Goal: Task Accomplishment & Management: Use online tool/utility

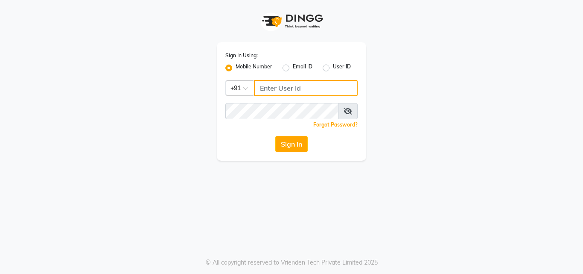
click at [257, 90] on input "Username" at bounding box center [306, 88] width 104 height 16
type input "9920530407"
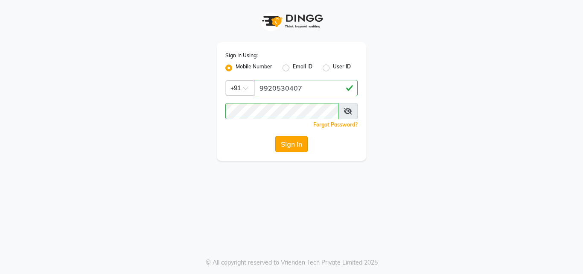
click at [292, 144] on button "Sign In" at bounding box center [292, 144] width 32 height 16
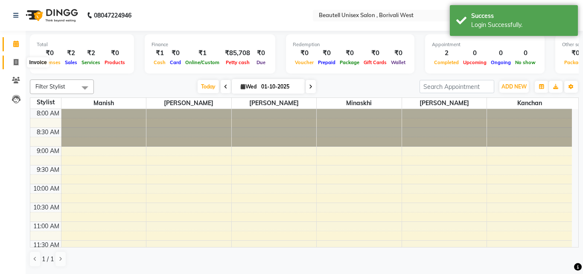
click at [16, 64] on icon at bounding box center [16, 62] width 5 height 6
select select "7692"
select select "service"
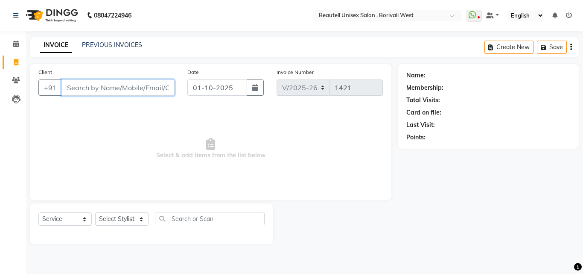
click at [69, 89] on input "Client" at bounding box center [118, 87] width 113 height 16
type input "8850268239"
click at [137, 87] on span "Add Client" at bounding box center [153, 87] width 34 height 9
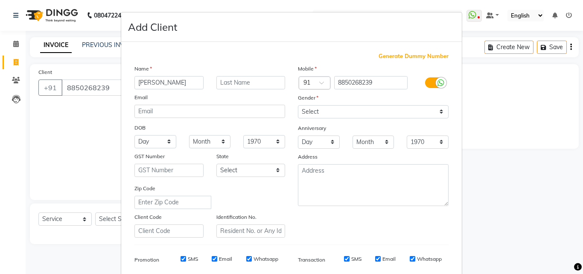
type input "[PERSON_NAME]"
click at [220, 83] on input "text" at bounding box center [251, 82] width 69 height 13
type input "[PERSON_NAME]"
click at [438, 115] on select "Select [DEMOGRAPHIC_DATA] [DEMOGRAPHIC_DATA] Other Prefer Not To Say" at bounding box center [373, 111] width 151 height 13
select select "[DEMOGRAPHIC_DATA]"
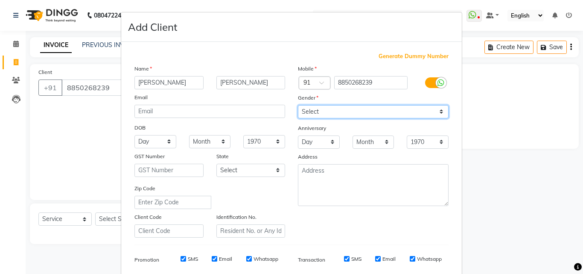
click at [298, 105] on select "Select [DEMOGRAPHIC_DATA] [DEMOGRAPHIC_DATA] Other Prefer Not To Say" at bounding box center [373, 111] width 151 height 13
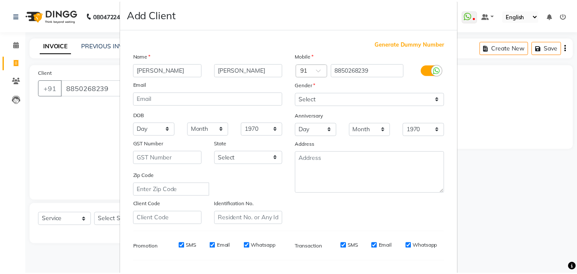
scroll to position [120, 0]
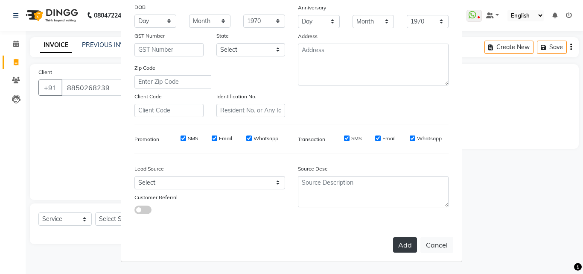
click at [405, 242] on button "Add" at bounding box center [405, 244] width 24 height 15
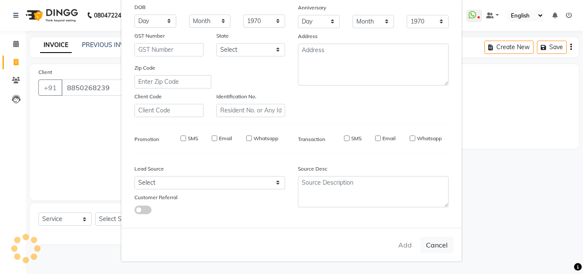
type input "88******39"
select select
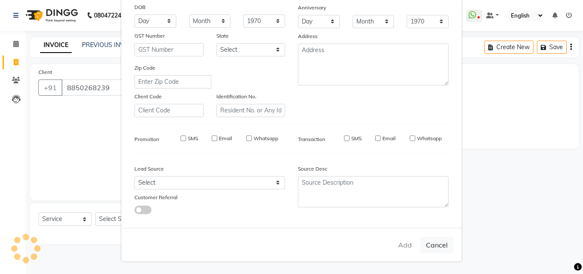
select select
checkbox input "false"
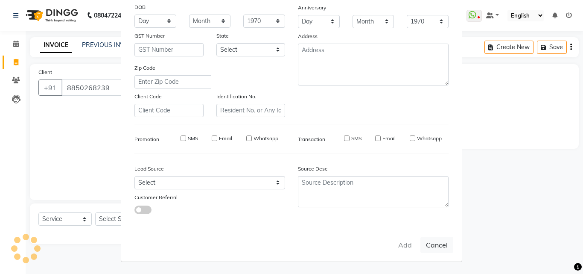
checkbox input "false"
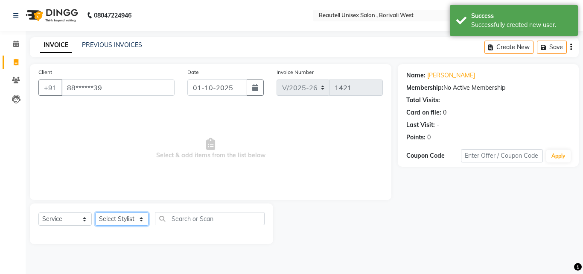
click at [142, 220] on select "Select Stylist [PERSON_NAME] [PERSON_NAME] [PERSON_NAME] [PERSON_NAME]" at bounding box center [121, 218] width 53 height 13
select select "68639"
click at [95, 212] on select "Select Stylist [PERSON_NAME] [PERSON_NAME] [PERSON_NAME] [PERSON_NAME]" at bounding box center [121, 218] width 53 height 13
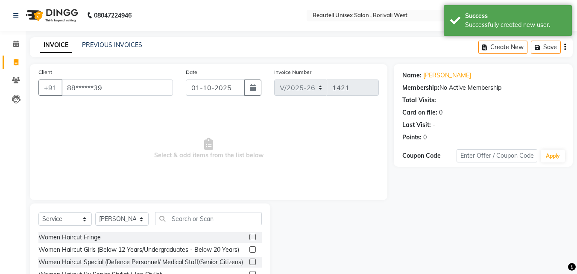
click at [137, 207] on div "Select Service Product Membership Package Voucher Prepaid Gift Card Select Styl…" at bounding box center [150, 266] width 240 height 126
click at [170, 222] on input "text" at bounding box center [208, 218] width 107 height 13
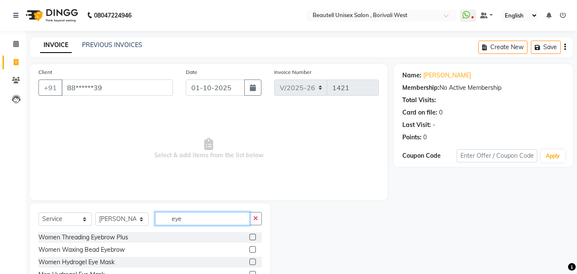
type input "eye"
click at [254, 237] on label at bounding box center [252, 237] width 6 height 6
click at [254, 237] on input "checkbox" at bounding box center [252, 238] width 6 height 6
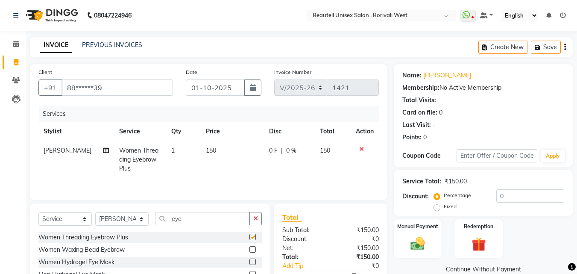
checkbox input "false"
click at [229, 162] on td "150" at bounding box center [232, 159] width 63 height 37
select select "68639"
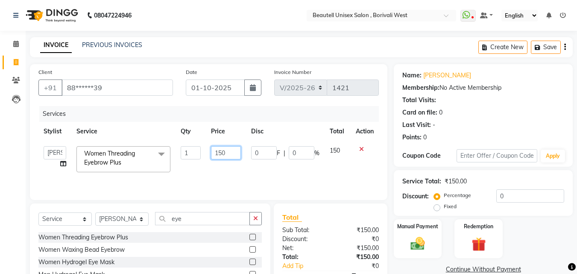
click at [232, 154] on input "150" at bounding box center [225, 152] width 29 height 13
type input "1"
type input "60"
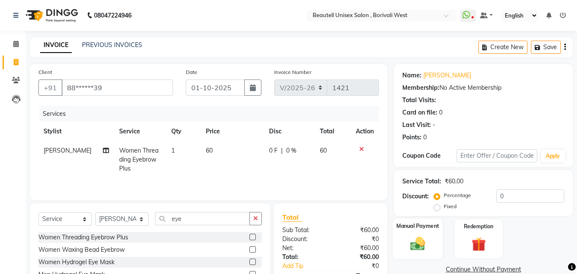
click at [416, 227] on label "Manual Payment" at bounding box center [417, 226] width 43 height 8
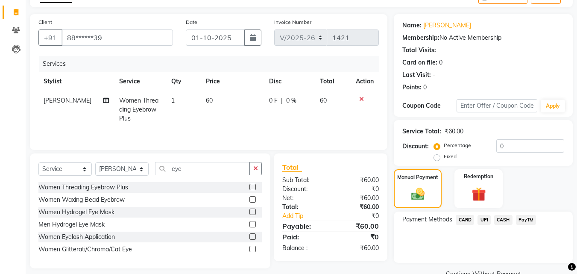
scroll to position [69, 0]
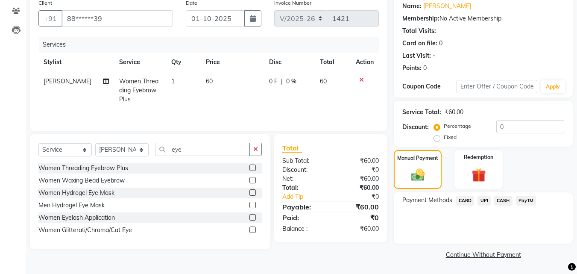
click at [505, 200] on span "CASH" at bounding box center [503, 201] width 18 height 10
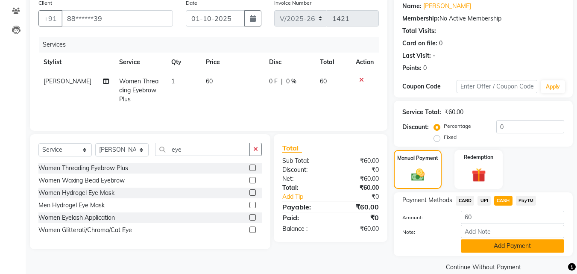
click at [524, 244] on button "Add Payment" at bounding box center [512, 245] width 103 height 13
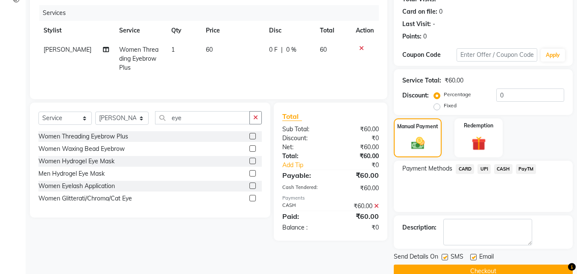
scroll to position [102, 0]
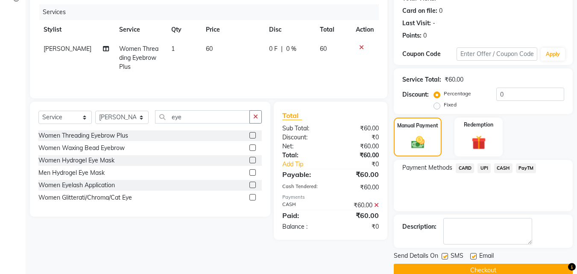
click at [445, 258] on label at bounding box center [445, 256] width 6 height 6
click at [445, 258] on input "checkbox" at bounding box center [445, 257] width 6 height 6
checkbox input "false"
click at [460, 267] on button "Checkout" at bounding box center [483, 270] width 179 height 13
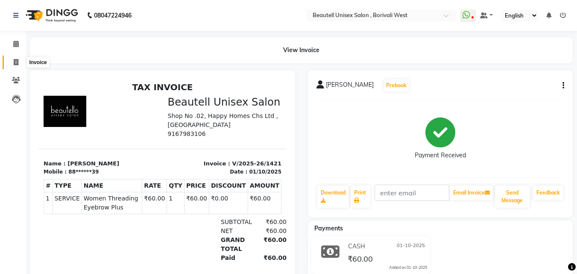
click at [15, 64] on icon at bounding box center [16, 62] width 5 height 6
select select "7692"
select select "service"
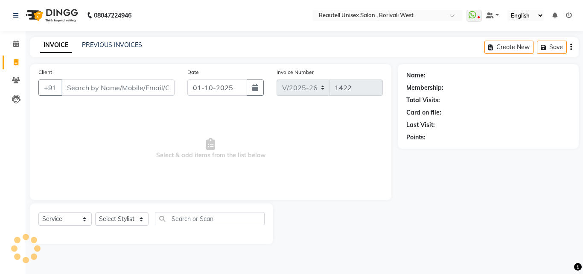
click at [69, 88] on input "Client" at bounding box center [118, 87] width 113 height 16
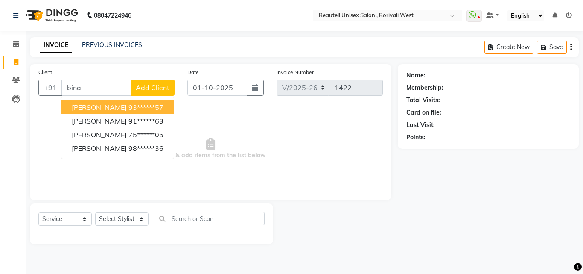
click at [83, 109] on span "[PERSON_NAME]" at bounding box center [99, 107] width 55 height 9
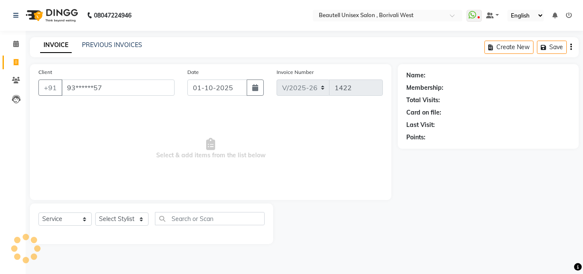
type input "93******57"
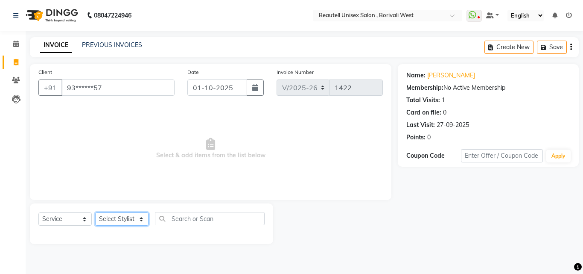
click at [141, 220] on select "Select Stylist [PERSON_NAME] [PERSON_NAME] [PERSON_NAME] [PERSON_NAME]" at bounding box center [121, 218] width 53 height 13
select select "68639"
click at [95, 212] on select "Select Stylist [PERSON_NAME] [PERSON_NAME] [PERSON_NAME] [PERSON_NAME]" at bounding box center [121, 218] width 53 height 13
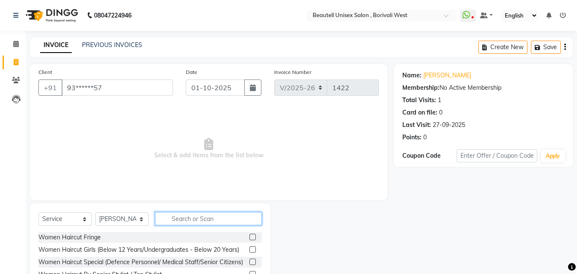
click at [170, 218] on input "text" at bounding box center [208, 218] width 107 height 13
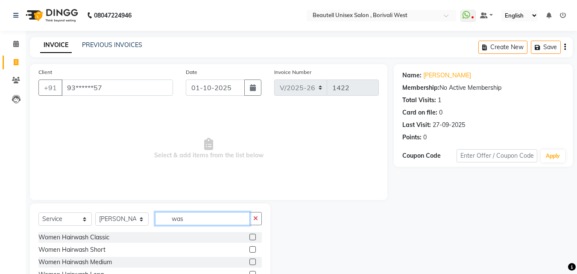
type input "was"
click at [249, 236] on label at bounding box center [252, 237] width 6 height 6
click at [249, 236] on input "checkbox" at bounding box center [252, 238] width 6 height 6
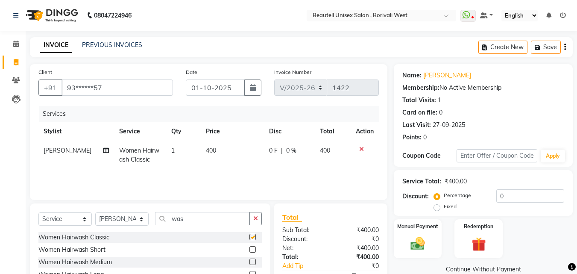
checkbox input "false"
click at [190, 217] on input "was" at bounding box center [202, 218] width 95 height 13
type input "w"
type input "eye"
click at [252, 235] on label at bounding box center [252, 237] width 6 height 6
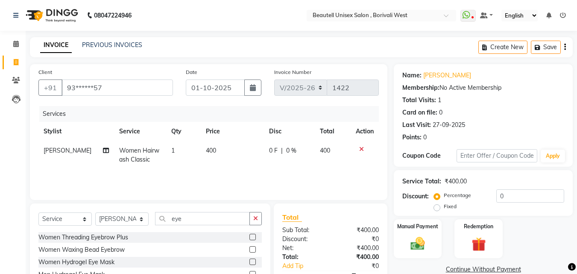
click at [252, 235] on input "checkbox" at bounding box center [252, 238] width 6 height 6
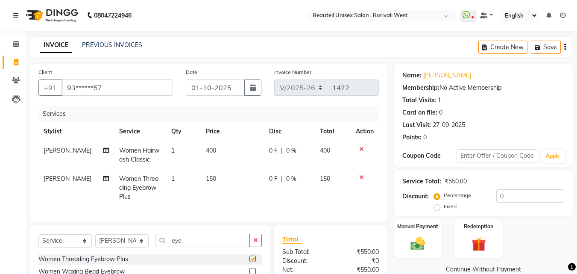
checkbox input "false"
click at [221, 179] on td "150" at bounding box center [232, 187] width 63 height 37
select select "68639"
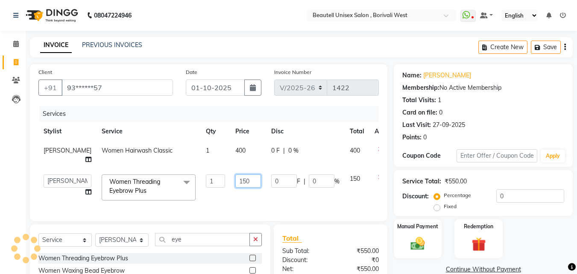
click at [235, 179] on input "150" at bounding box center [248, 180] width 26 height 13
type input "1"
type input "50"
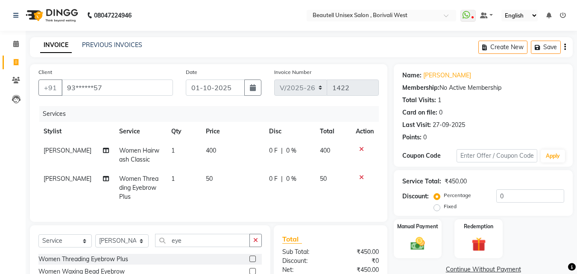
click at [219, 143] on td "400" at bounding box center [232, 155] width 63 height 28
select select "68639"
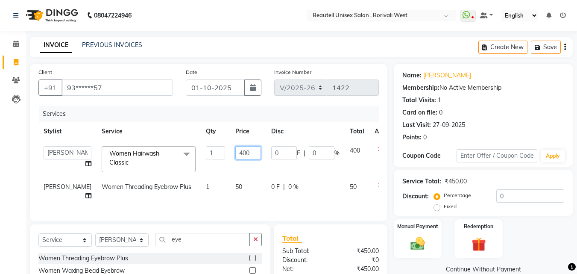
click at [235, 152] on input "400" at bounding box center [248, 152] width 26 height 13
type input "4"
type input "300"
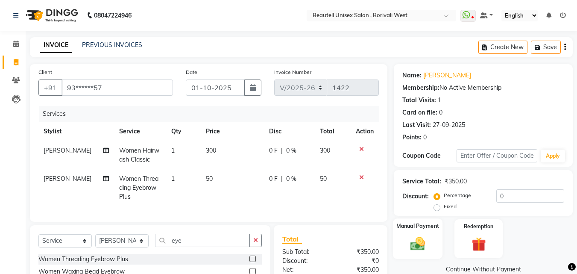
click at [401, 232] on div "Manual Payment" at bounding box center [418, 238] width 50 height 41
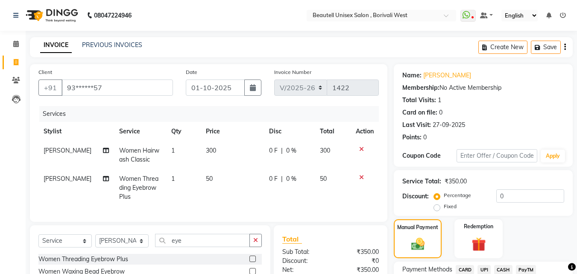
scroll to position [67, 0]
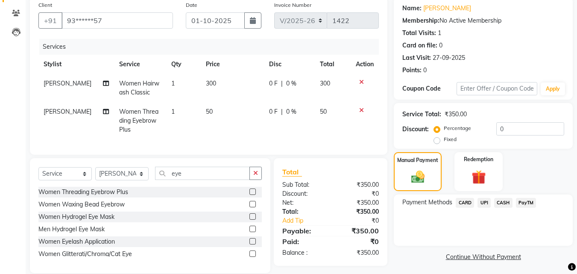
click at [504, 204] on span "CASH" at bounding box center [503, 203] width 18 height 10
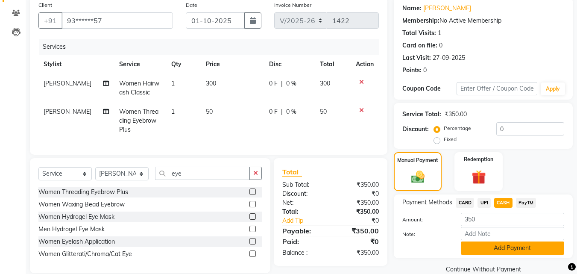
click at [536, 248] on button "Add Payment" at bounding box center [512, 247] width 103 height 13
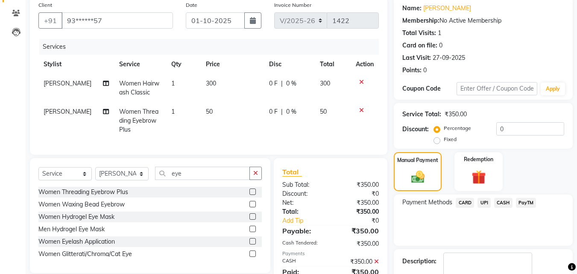
scroll to position [117, 0]
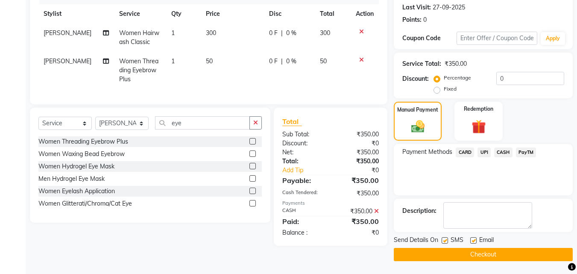
click at [446, 242] on label at bounding box center [445, 240] width 6 height 6
click at [446, 242] on input "checkbox" at bounding box center [445, 241] width 6 height 6
checkbox input "false"
click at [461, 254] on button "Checkout" at bounding box center [483, 254] width 179 height 13
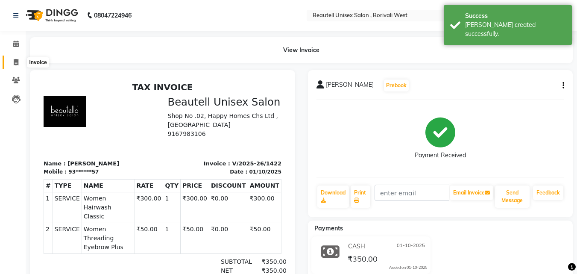
click at [15, 63] on icon at bounding box center [16, 62] width 5 height 6
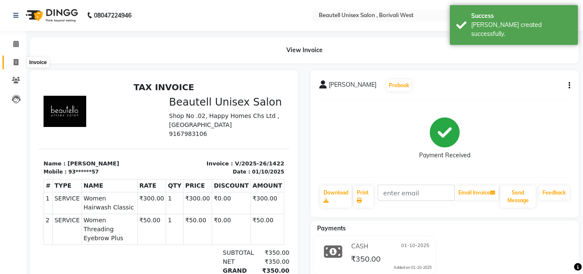
select select "7692"
select select "service"
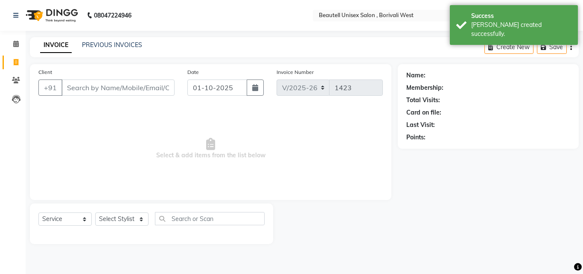
click at [67, 85] on input "Client" at bounding box center [118, 87] width 113 height 16
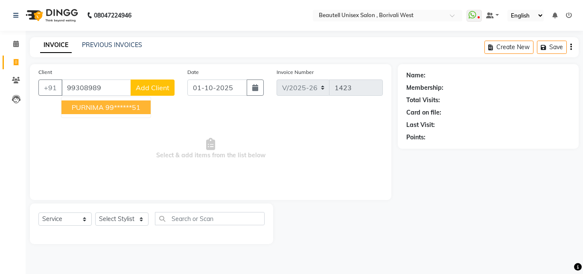
click at [89, 113] on button "PURNIMA 99******51" at bounding box center [106, 107] width 89 height 14
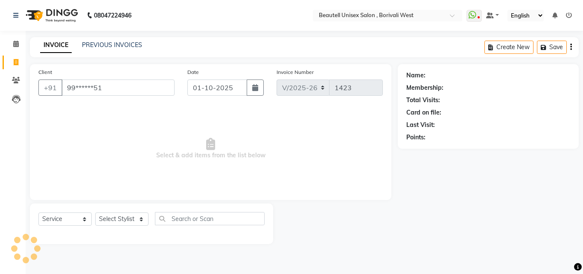
type input "99******51"
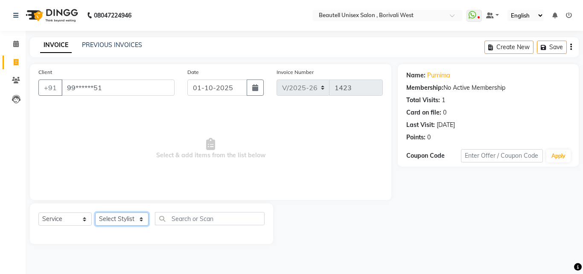
click at [141, 219] on select "Select Stylist [PERSON_NAME] [PERSON_NAME] [PERSON_NAME] [PERSON_NAME]" at bounding box center [121, 218] width 53 height 13
select select "68639"
click at [95, 212] on select "Select Stylist [PERSON_NAME] [PERSON_NAME] [PERSON_NAME] [PERSON_NAME]" at bounding box center [121, 218] width 53 height 13
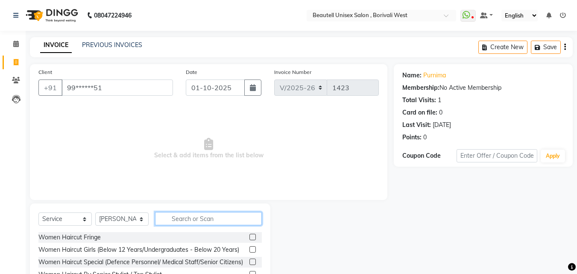
click at [170, 220] on input "text" at bounding box center [208, 218] width 107 height 13
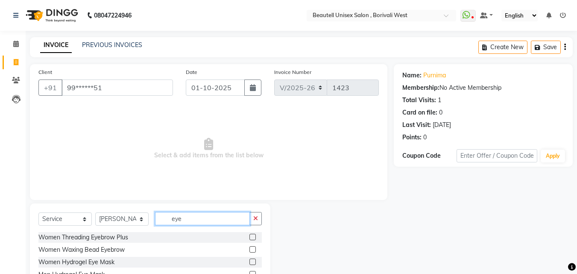
type input "eye"
click at [251, 237] on label at bounding box center [252, 237] width 6 height 6
click at [251, 237] on input "checkbox" at bounding box center [252, 238] width 6 height 6
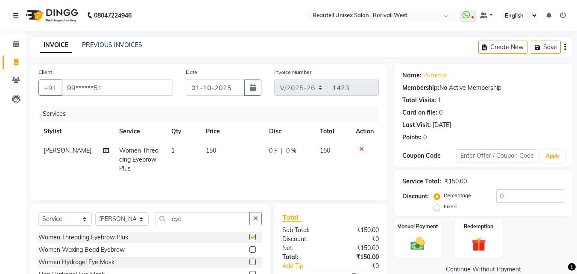
checkbox input "false"
click at [221, 147] on td "150" at bounding box center [232, 159] width 63 height 37
select select "68639"
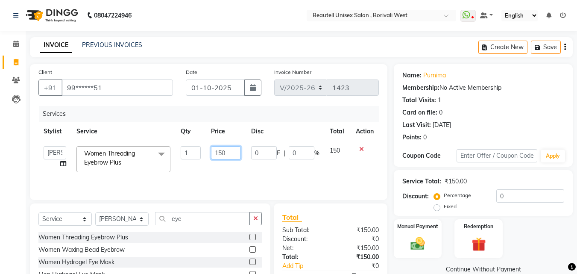
click at [230, 152] on input "150" at bounding box center [225, 152] width 29 height 13
type input "160"
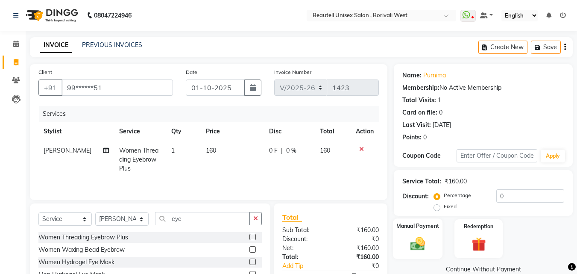
click at [427, 235] on img at bounding box center [418, 243] width 24 height 17
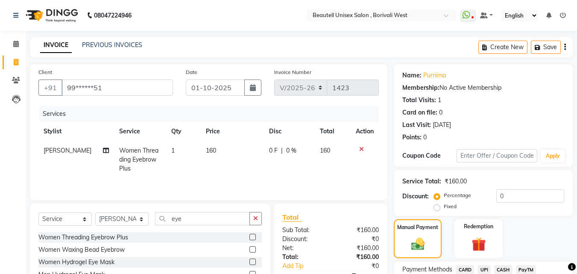
scroll to position [59, 0]
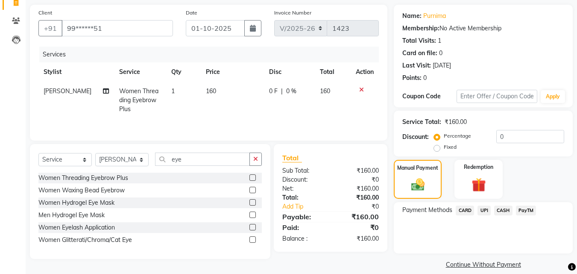
click at [504, 208] on span "CASH" at bounding box center [503, 210] width 18 height 10
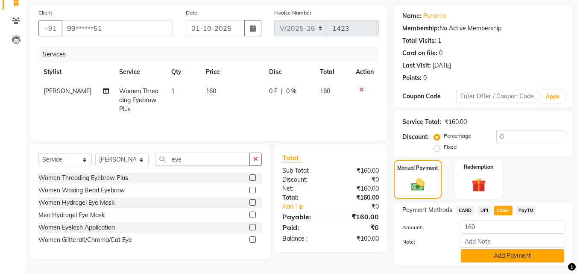
click at [535, 258] on button "Add Payment" at bounding box center [512, 255] width 103 height 13
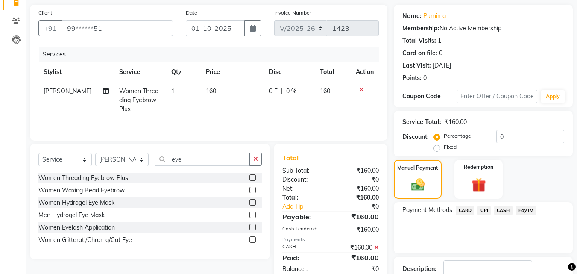
click at [362, 91] on icon at bounding box center [361, 90] width 5 height 6
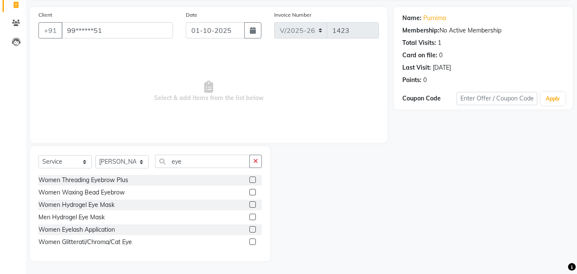
scroll to position [57, 0]
click at [253, 180] on label at bounding box center [252, 179] width 6 height 6
click at [253, 180] on input "checkbox" at bounding box center [252, 180] width 6 height 6
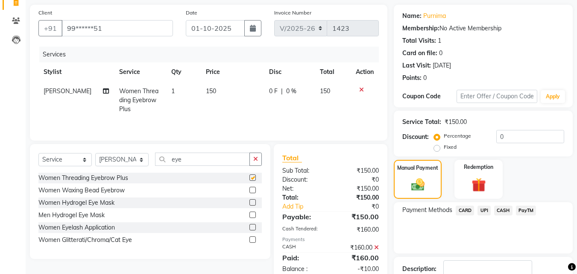
checkbox input "false"
click at [526, 210] on span "PayTM" at bounding box center [526, 210] width 21 height 10
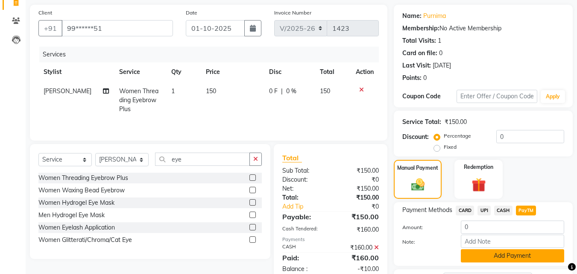
click at [525, 260] on button "Add Payment" at bounding box center [512, 255] width 103 height 13
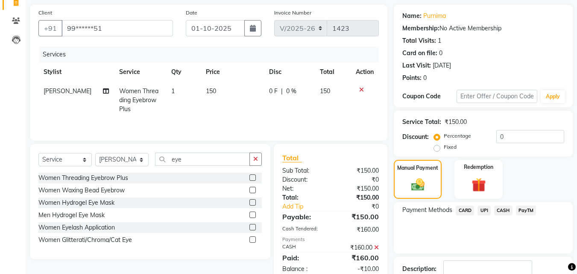
scroll to position [117, 0]
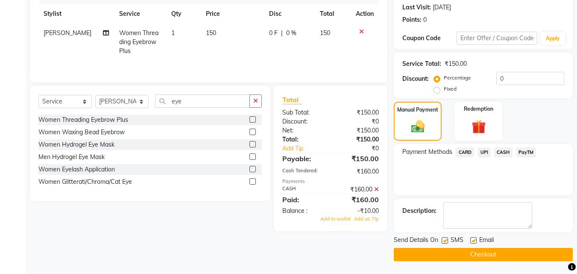
click at [446, 240] on label at bounding box center [445, 240] width 6 height 6
click at [446, 240] on input "checkbox" at bounding box center [445, 241] width 6 height 6
checkbox input "false"
click at [460, 250] on button "Checkout" at bounding box center [483, 254] width 179 height 13
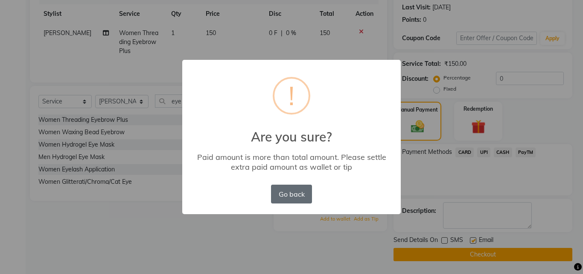
click at [304, 191] on button "Go back" at bounding box center [291, 194] width 41 height 19
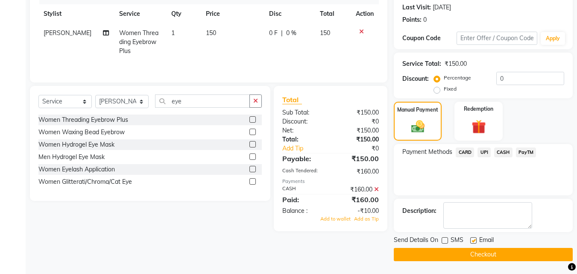
click at [378, 188] on icon at bounding box center [376, 189] width 5 height 6
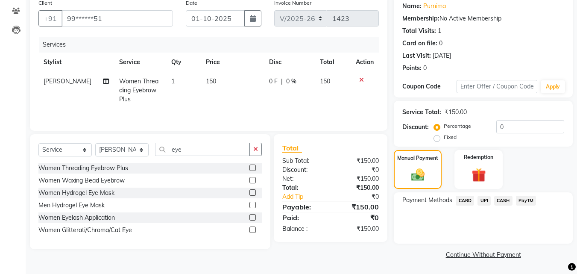
click at [246, 88] on td "150" at bounding box center [232, 90] width 63 height 37
select select "68639"
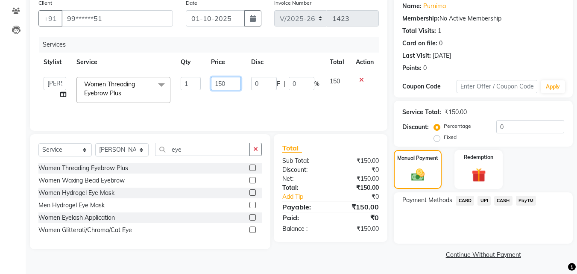
click at [230, 85] on input "150" at bounding box center [225, 83] width 29 height 13
type input "160"
click at [429, 182] on div "Manual Payment" at bounding box center [418, 169] width 50 height 41
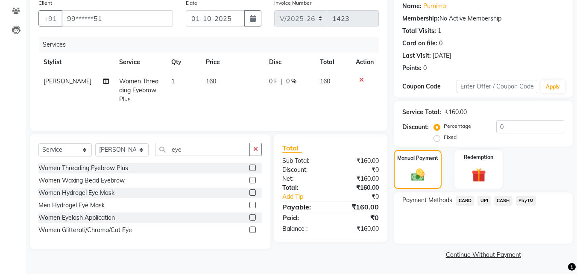
click at [524, 201] on span "PayTM" at bounding box center [526, 201] width 21 height 10
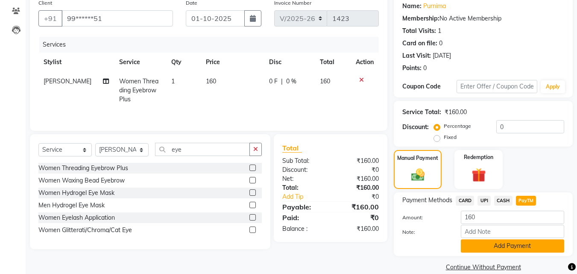
click at [530, 247] on button "Add Payment" at bounding box center [512, 245] width 103 height 13
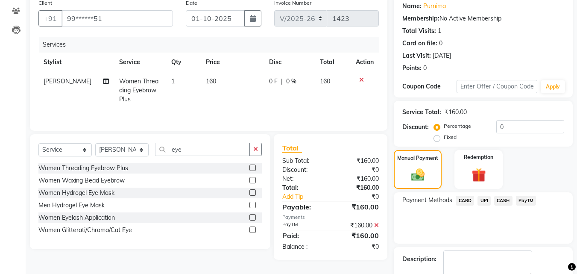
click at [529, 244] on div "Name: Purnima Membership: No Active Membership Total Visits: 1 Card on file: 0 …" at bounding box center [486, 152] width 185 height 314
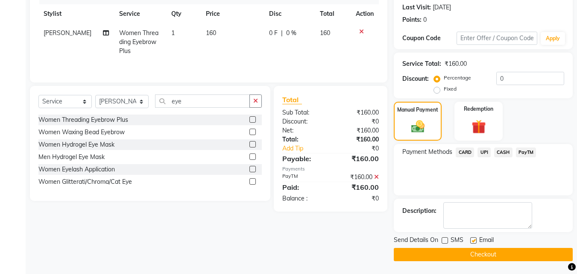
click at [505, 255] on button "Checkout" at bounding box center [483, 254] width 179 height 13
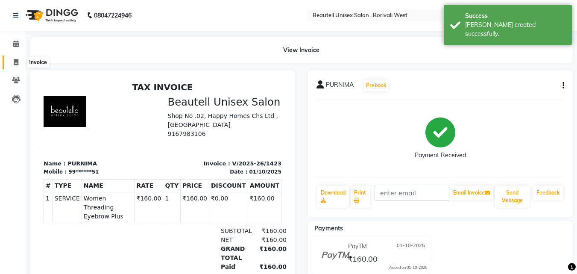
click at [17, 62] on icon at bounding box center [16, 62] width 5 height 6
select select "service"
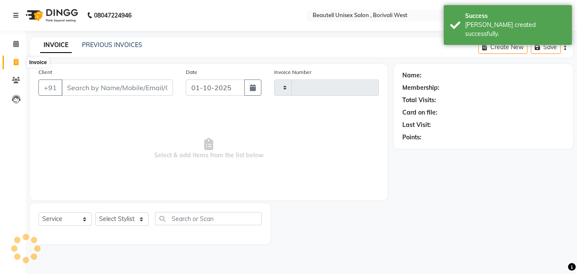
type input "1424"
select select "7692"
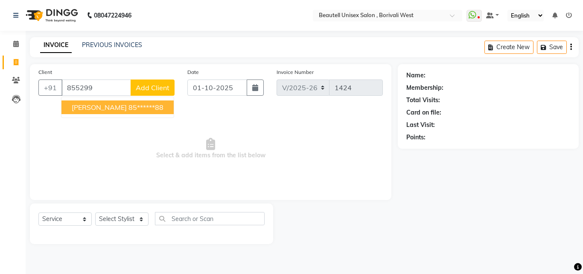
click at [80, 110] on span "[PERSON_NAME]" at bounding box center [99, 107] width 55 height 9
type input "85******88"
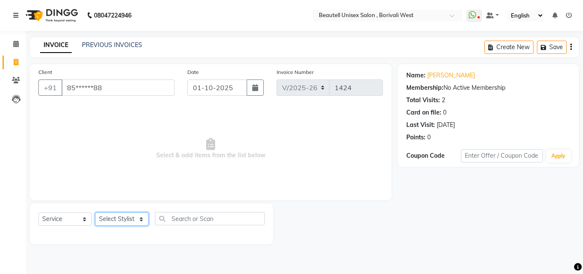
click at [142, 220] on select "Select Stylist [PERSON_NAME] [PERSON_NAME] [PERSON_NAME] [PERSON_NAME]" at bounding box center [121, 218] width 53 height 13
select select "68639"
click at [95, 212] on select "Select Stylist [PERSON_NAME] [PERSON_NAME] [PERSON_NAME] [PERSON_NAME]" at bounding box center [121, 218] width 53 height 13
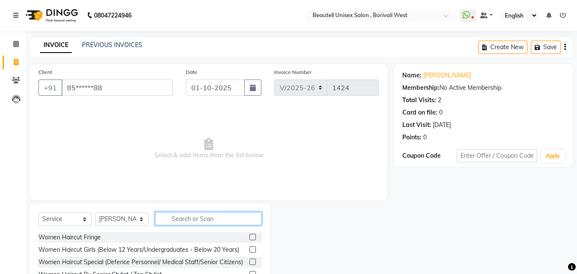
click at [174, 221] on input "text" at bounding box center [208, 218] width 107 height 13
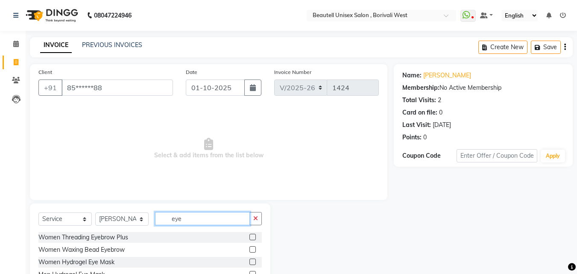
type input "eye"
click at [251, 236] on label at bounding box center [252, 237] width 6 height 6
click at [251, 236] on input "checkbox" at bounding box center [252, 238] width 6 height 6
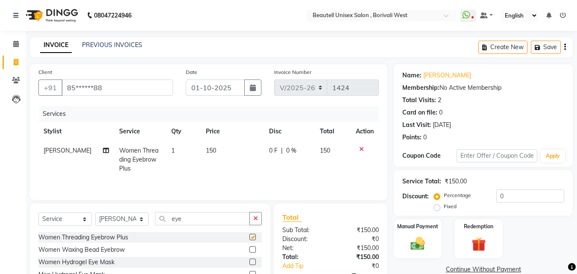
checkbox input "false"
click at [217, 148] on td "150" at bounding box center [232, 159] width 63 height 37
select select "68639"
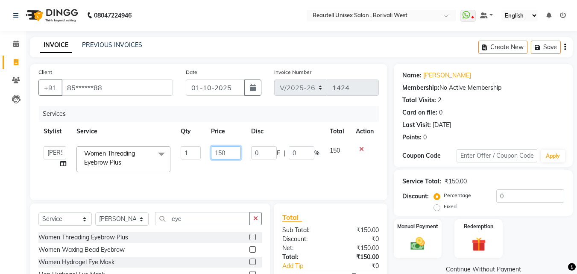
click at [229, 151] on input "150" at bounding box center [225, 152] width 29 height 13
type input "1"
type input "105"
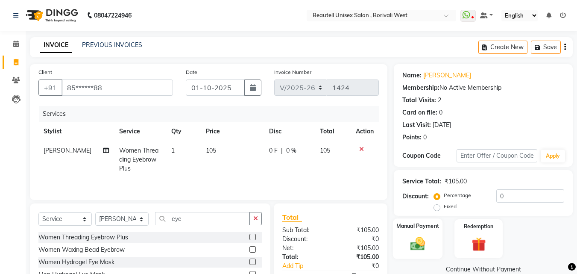
click at [410, 236] on img at bounding box center [418, 243] width 24 height 17
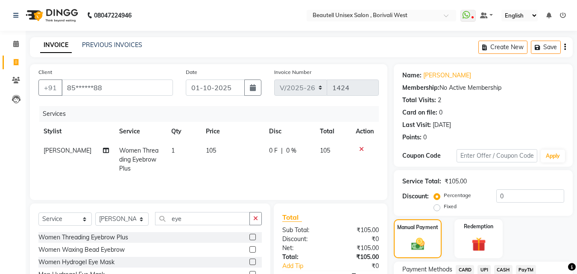
scroll to position [69, 0]
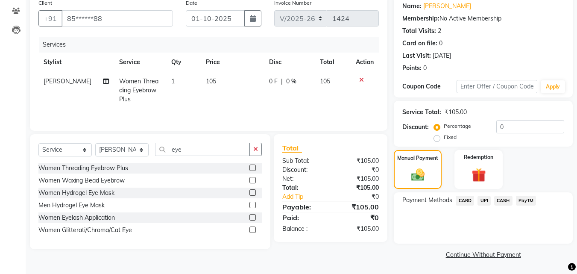
click at [504, 200] on span "CASH" at bounding box center [503, 201] width 18 height 10
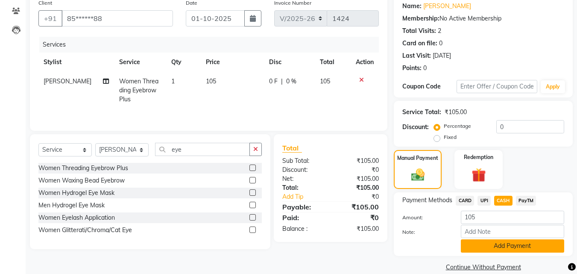
click at [545, 246] on button "Add Payment" at bounding box center [512, 245] width 103 height 13
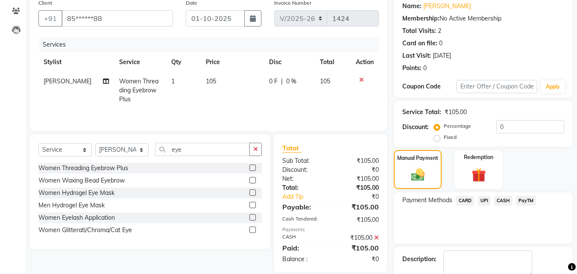
scroll to position [102, 0]
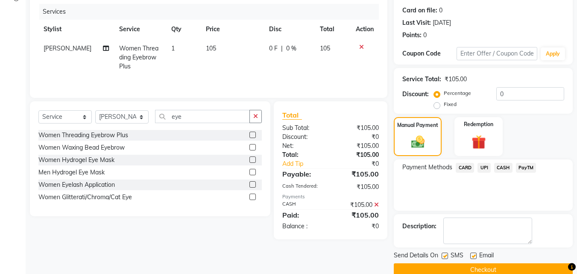
click at [446, 258] on label at bounding box center [445, 255] width 6 height 6
click at [446, 258] on input "checkbox" at bounding box center [445, 256] width 6 height 6
checkbox input "false"
click at [455, 267] on button "Checkout" at bounding box center [483, 269] width 179 height 13
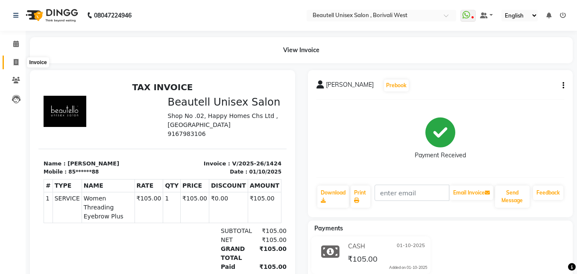
click at [17, 60] on icon at bounding box center [16, 62] width 5 height 6
select select "7692"
select select "service"
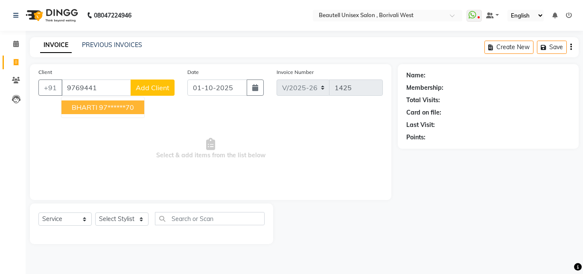
click at [81, 108] on span "BHARTI" at bounding box center [85, 107] width 26 height 9
type input "97******70"
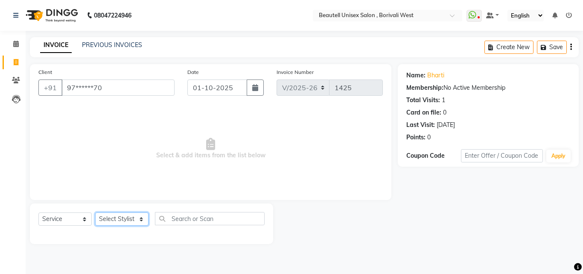
click at [141, 221] on select "Select Stylist [PERSON_NAME] [PERSON_NAME] [PERSON_NAME] [PERSON_NAME]" at bounding box center [121, 218] width 53 height 13
select select "68639"
click at [95, 212] on select "Select Stylist [PERSON_NAME] [PERSON_NAME] [PERSON_NAME] [PERSON_NAME]" at bounding box center [121, 218] width 53 height 13
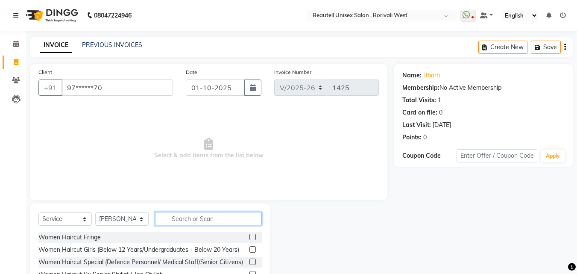
click at [170, 222] on input "text" at bounding box center [208, 218] width 107 height 13
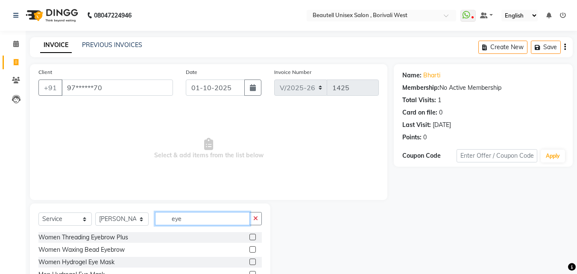
type input "eye"
click at [252, 237] on label at bounding box center [252, 237] width 6 height 6
click at [252, 237] on input "checkbox" at bounding box center [252, 238] width 6 height 6
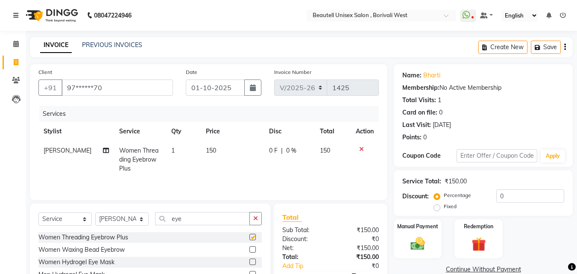
checkbox input "false"
click at [214, 155] on td "150" at bounding box center [232, 159] width 63 height 37
select select "68639"
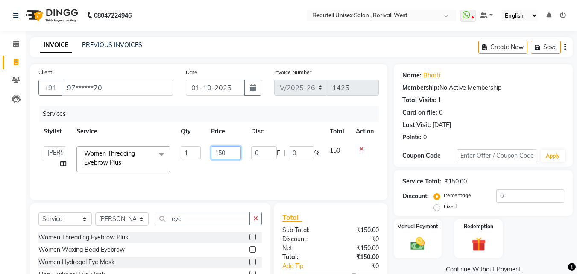
click at [228, 152] on input "150" at bounding box center [225, 152] width 29 height 13
type input "1"
type input "50"
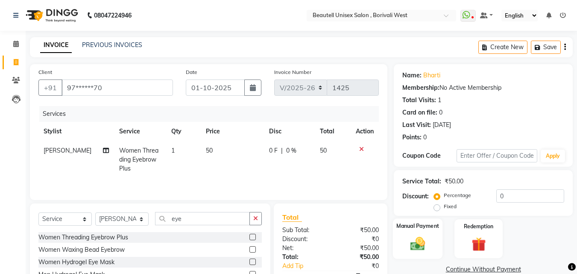
click at [425, 233] on div "Manual Payment" at bounding box center [418, 238] width 50 height 41
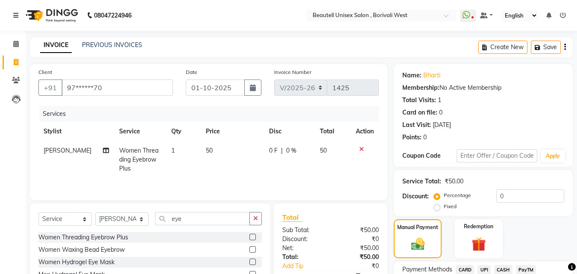
scroll to position [69, 0]
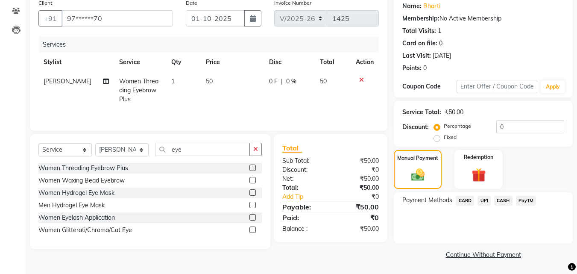
click at [507, 201] on span "CASH" at bounding box center [503, 201] width 18 height 10
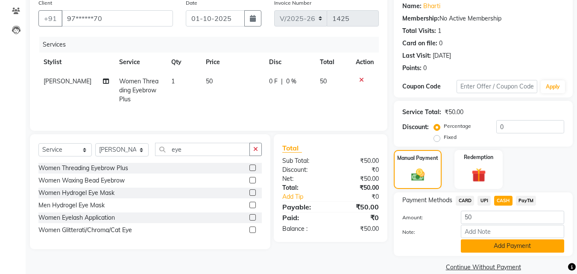
click at [536, 246] on button "Add Payment" at bounding box center [512, 245] width 103 height 13
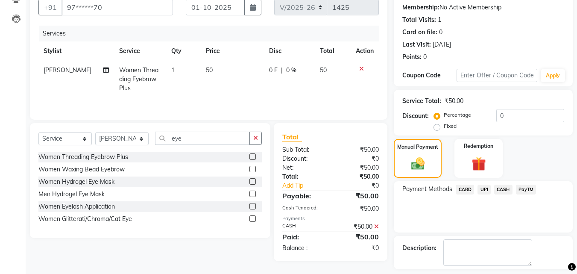
scroll to position [102, 0]
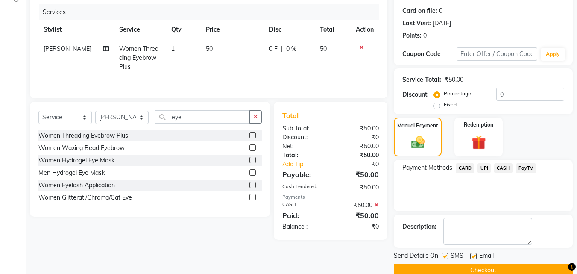
click at [443, 255] on label at bounding box center [445, 256] width 6 height 6
click at [443, 255] on input "checkbox" at bounding box center [445, 257] width 6 height 6
checkbox input "false"
click at [459, 267] on button "Checkout" at bounding box center [483, 270] width 179 height 13
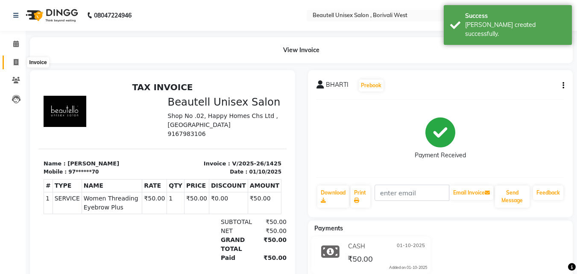
click at [16, 62] on icon at bounding box center [16, 62] width 5 height 6
select select "7692"
select select "service"
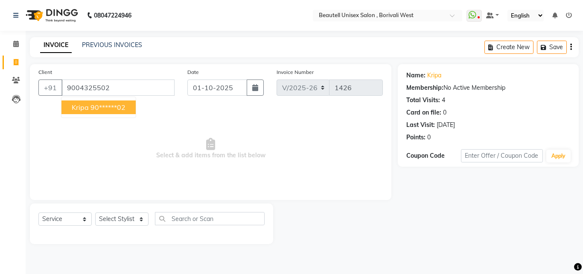
click at [81, 109] on span "Kripa" at bounding box center [80, 107] width 17 height 9
type input "90******02"
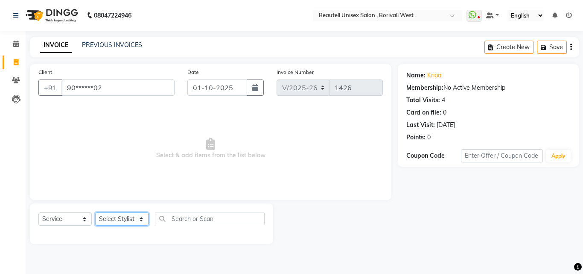
click at [142, 224] on select "Select Stylist [PERSON_NAME] [PERSON_NAME] [PERSON_NAME] [PERSON_NAME]" at bounding box center [121, 218] width 53 height 13
select select "68639"
click at [95, 212] on select "Select Stylist [PERSON_NAME] [PERSON_NAME] [PERSON_NAME] [PERSON_NAME]" at bounding box center [121, 218] width 53 height 13
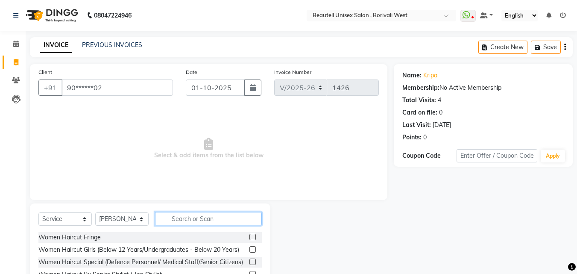
click at [170, 221] on input "text" at bounding box center [208, 218] width 107 height 13
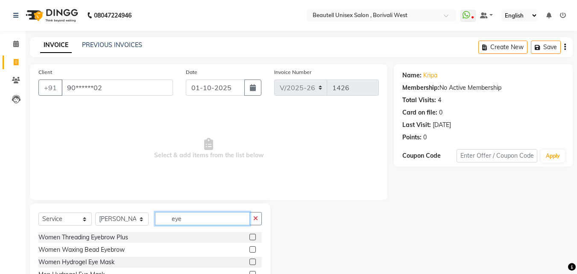
type input "eye"
click at [255, 237] on label at bounding box center [252, 237] width 6 height 6
click at [255, 237] on input "checkbox" at bounding box center [252, 238] width 6 height 6
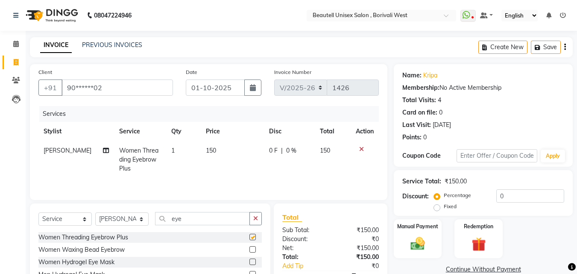
checkbox input "false"
click at [213, 163] on td "150" at bounding box center [232, 159] width 63 height 37
select select "68639"
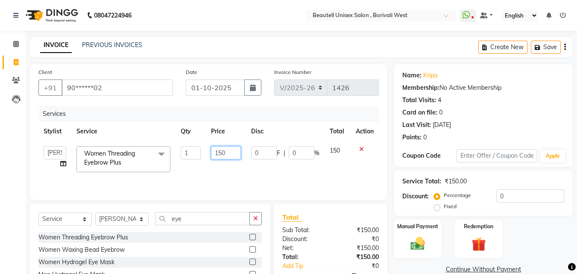
click at [230, 154] on input "150" at bounding box center [225, 152] width 29 height 13
type input "1"
type input "50"
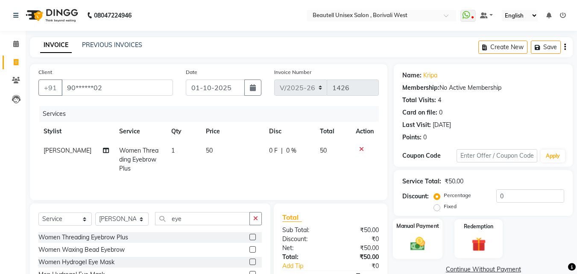
click at [410, 236] on img at bounding box center [418, 243] width 24 height 17
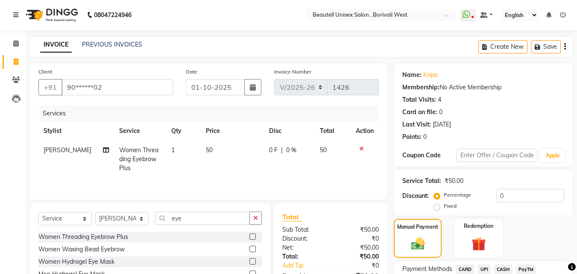
scroll to position [69, 0]
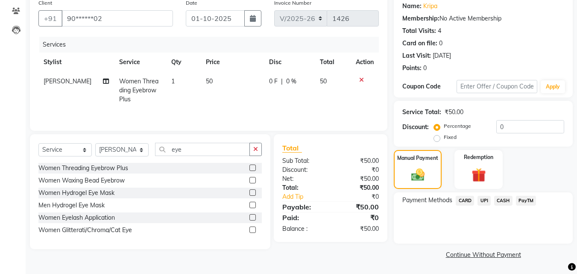
click at [504, 201] on span "CASH" at bounding box center [503, 201] width 18 height 10
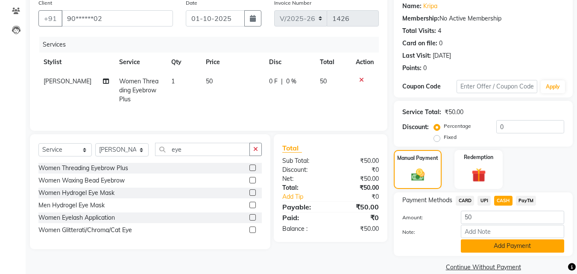
click at [533, 246] on button "Add Payment" at bounding box center [512, 245] width 103 height 13
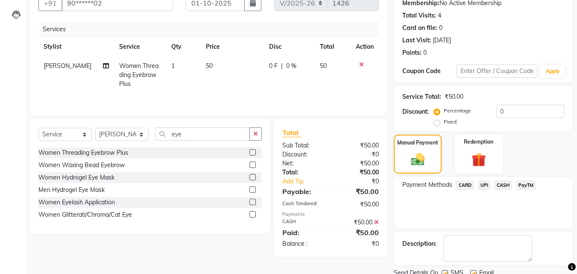
scroll to position [117, 0]
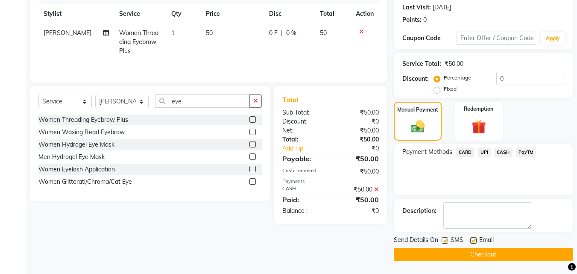
click at [446, 239] on label at bounding box center [445, 240] width 6 height 6
click at [446, 239] on input "checkbox" at bounding box center [445, 241] width 6 height 6
checkbox input "false"
click at [461, 256] on button "Checkout" at bounding box center [483, 254] width 179 height 13
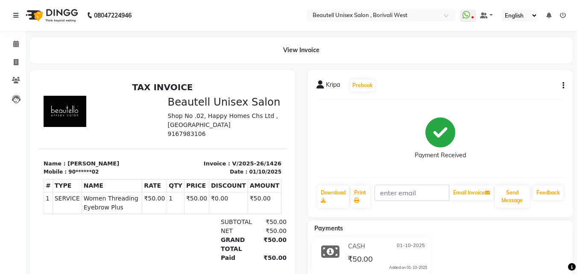
click at [461, 256] on div "CASH [DATE] ₹50.00 Added on [DATE]" at bounding box center [441, 256] width 278 height 41
